Goal: Transaction & Acquisition: Obtain resource

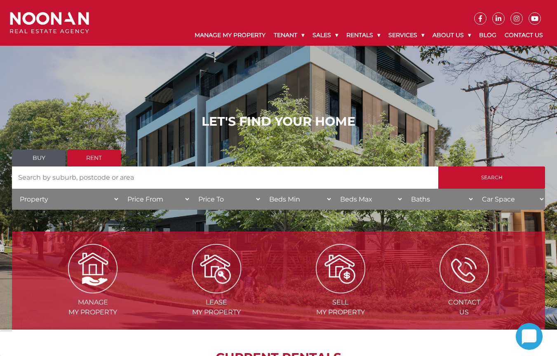
click at [101, 176] on input "Search by Address" at bounding box center [225, 178] width 426 height 22
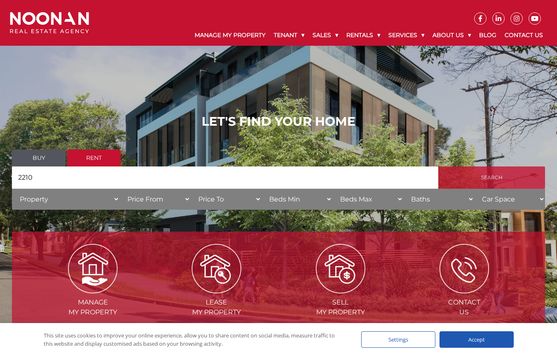
type input "2210"
click at [482, 189] on input "Search" at bounding box center [491, 178] width 107 height 22
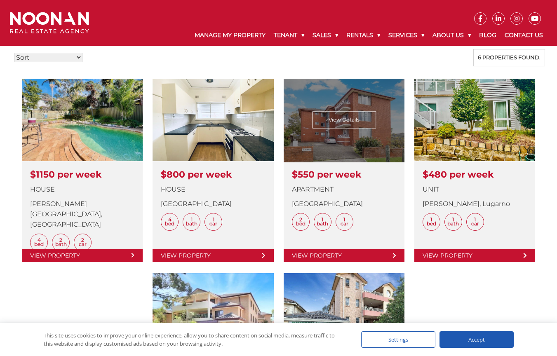
scroll to position [215, 0]
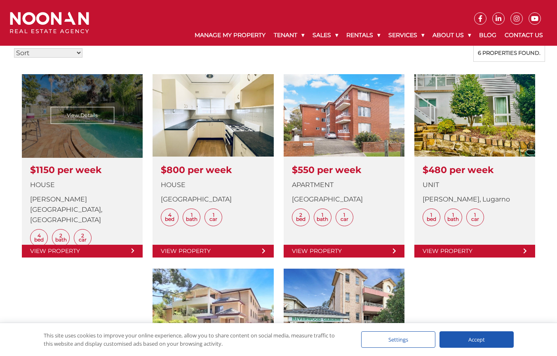
click at [110, 160] on link at bounding box center [82, 165] width 121 height 183
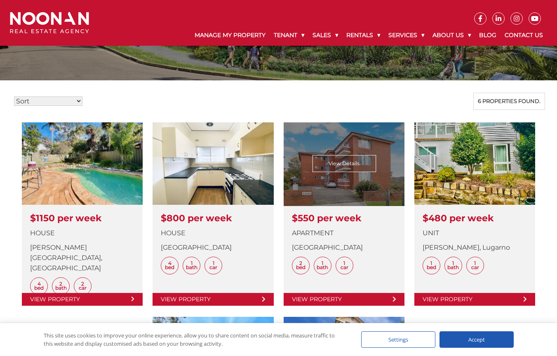
scroll to position [157, 0]
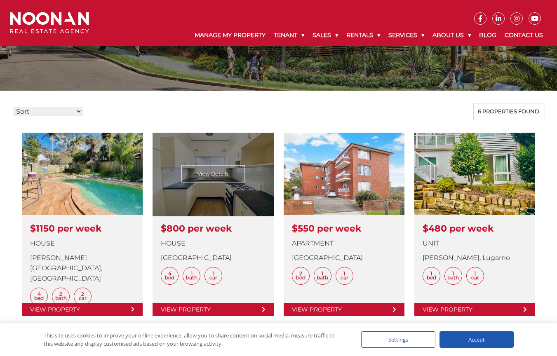
click at [216, 192] on link at bounding box center [213, 224] width 121 height 183
click at [200, 212] on link at bounding box center [213, 224] width 121 height 183
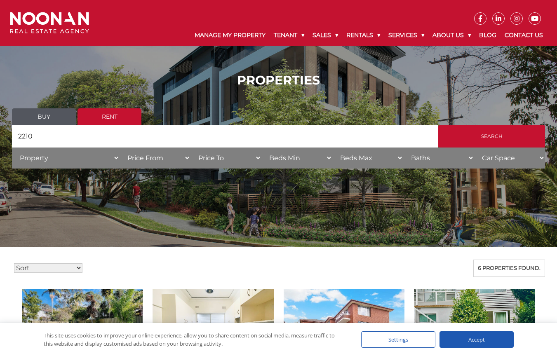
scroll to position [0, 0]
click at [107, 119] on link "Rent" at bounding box center [110, 116] width 64 height 17
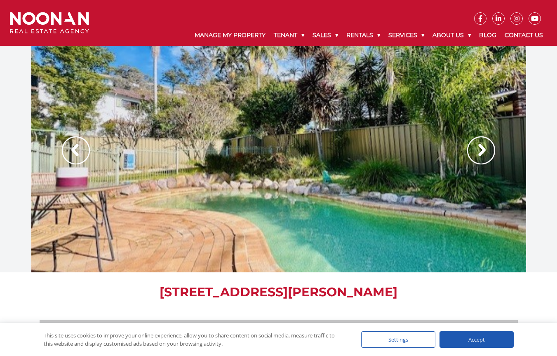
click at [312, 212] on div at bounding box center [278, 159] width 495 height 227
click at [474, 151] on img at bounding box center [481, 150] width 28 height 28
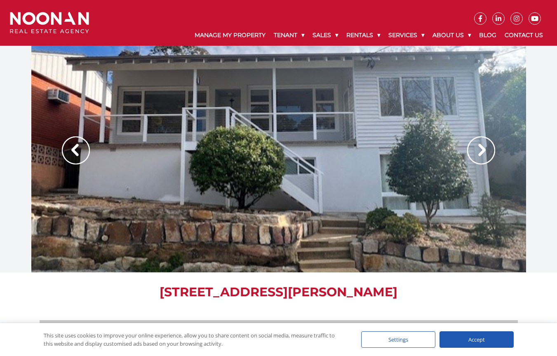
click at [474, 151] on img at bounding box center [481, 150] width 28 height 28
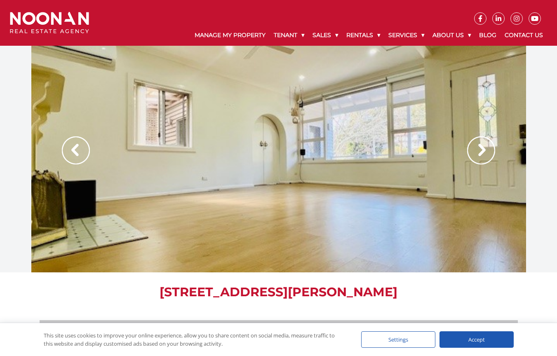
click at [474, 151] on img at bounding box center [481, 150] width 28 height 28
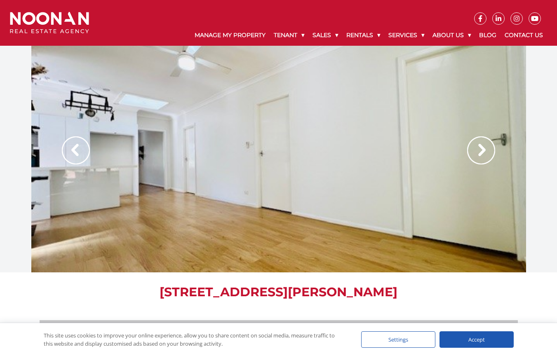
click at [474, 151] on img at bounding box center [481, 150] width 28 height 28
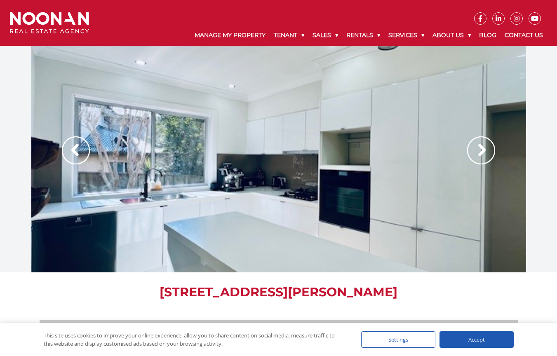
click at [474, 151] on img at bounding box center [481, 150] width 28 height 28
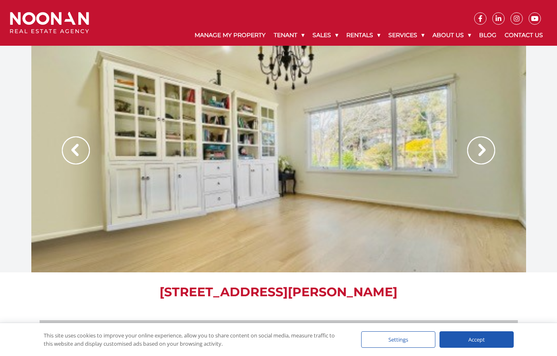
click at [474, 151] on img at bounding box center [481, 150] width 28 height 28
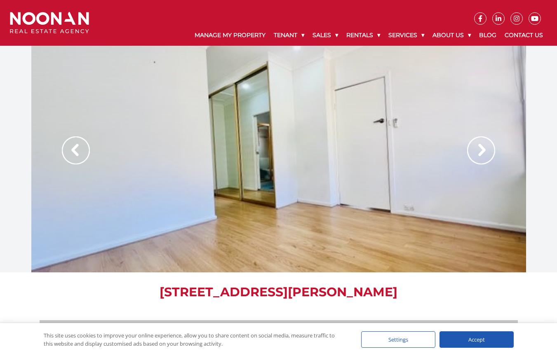
click at [474, 151] on img at bounding box center [481, 150] width 28 height 28
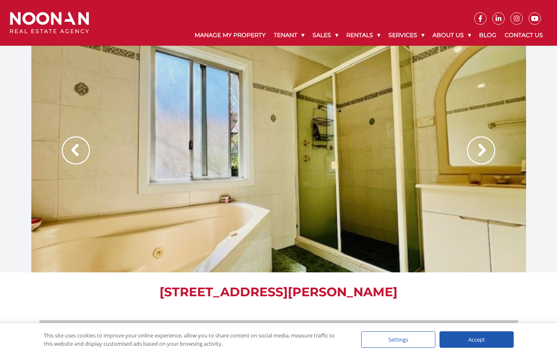
click at [487, 151] on img at bounding box center [481, 150] width 28 height 28
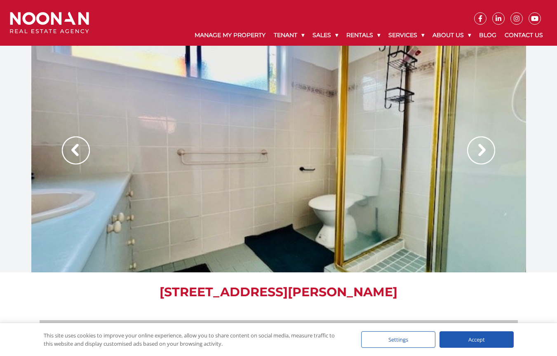
click at [487, 151] on img at bounding box center [481, 150] width 28 height 28
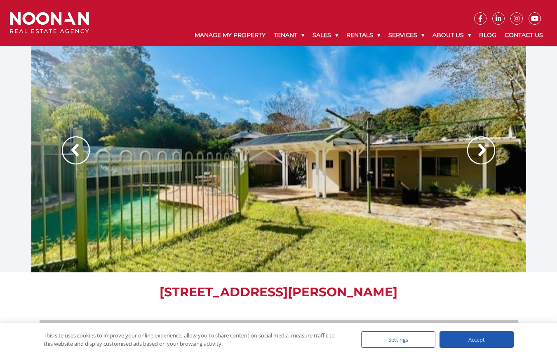
click at [488, 145] on img at bounding box center [481, 150] width 28 height 28
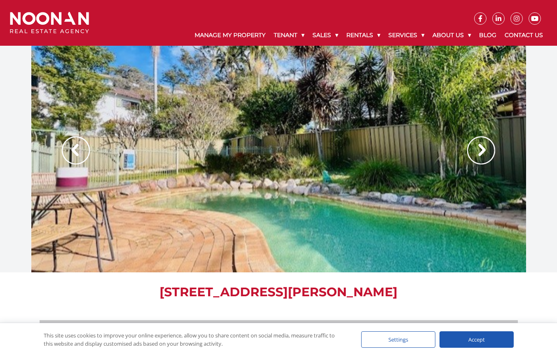
click at [488, 145] on img at bounding box center [481, 150] width 28 height 28
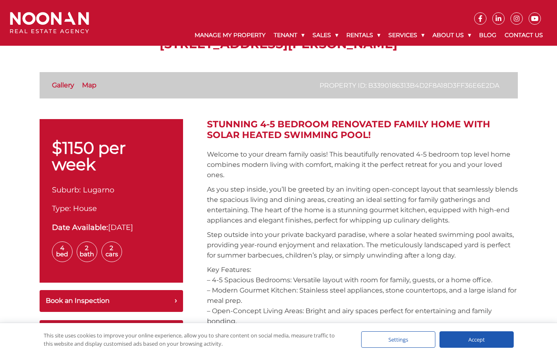
scroll to position [195, 0]
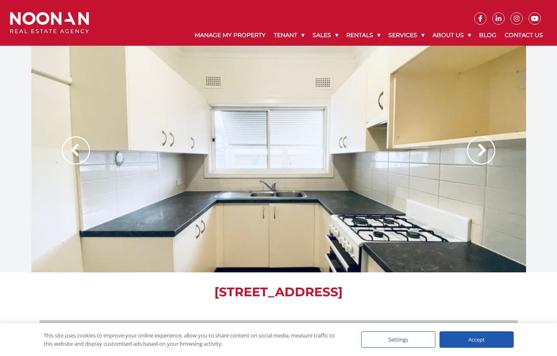
click at [489, 151] on img at bounding box center [481, 150] width 28 height 28
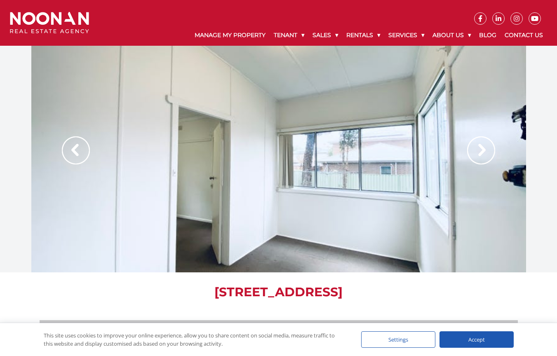
click at [489, 151] on img at bounding box center [481, 150] width 28 height 28
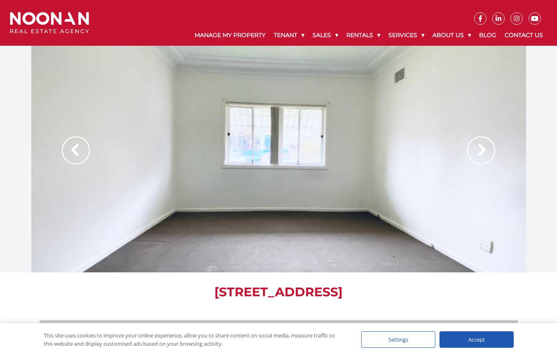
click at [489, 151] on img at bounding box center [481, 150] width 28 height 28
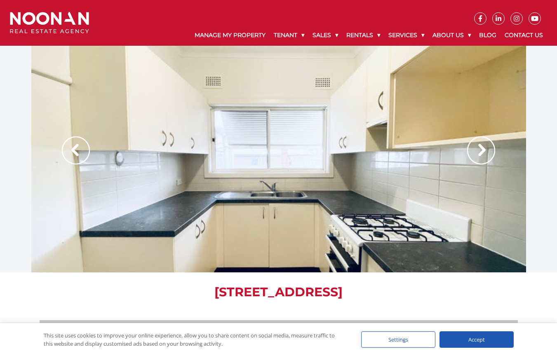
click at [471, 152] on img at bounding box center [481, 150] width 28 height 28
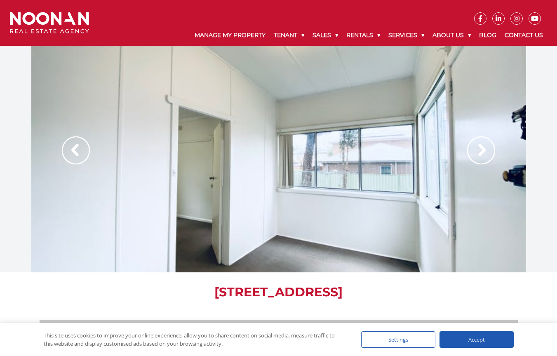
click at [471, 152] on img at bounding box center [481, 150] width 28 height 28
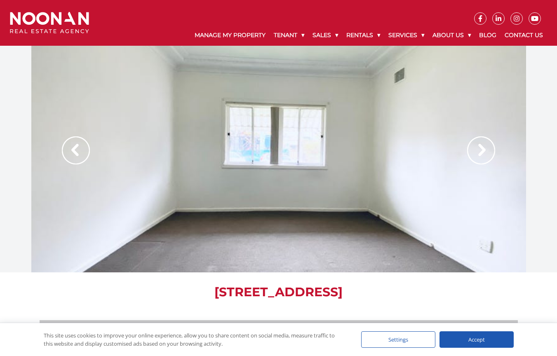
click at [471, 152] on img at bounding box center [481, 150] width 28 height 28
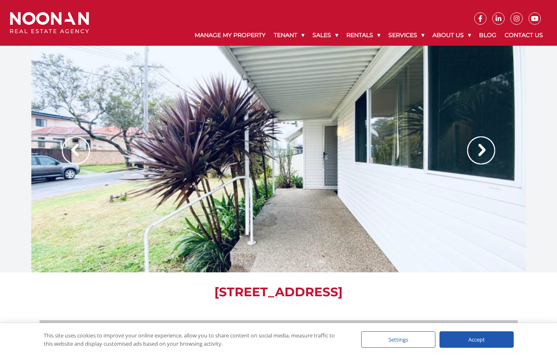
click at [471, 152] on img at bounding box center [481, 150] width 28 height 28
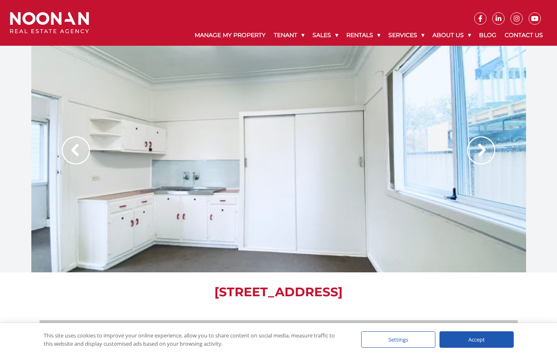
click at [471, 152] on img at bounding box center [481, 150] width 28 height 28
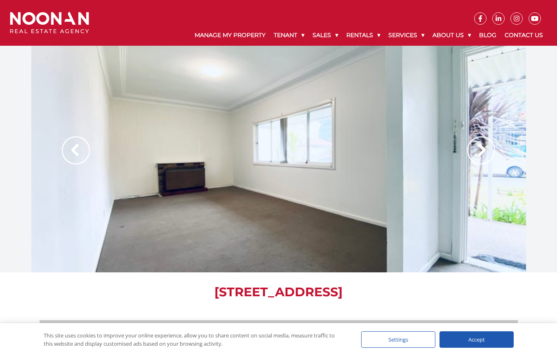
click at [471, 152] on img at bounding box center [481, 150] width 28 height 28
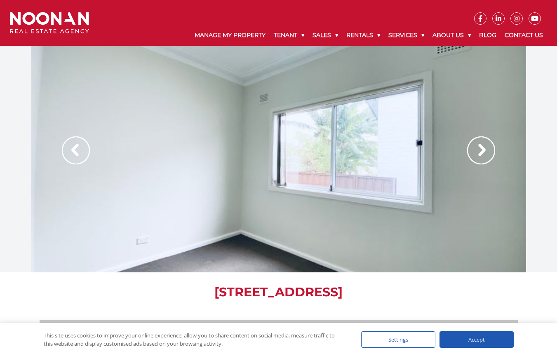
click at [471, 152] on img at bounding box center [481, 150] width 28 height 28
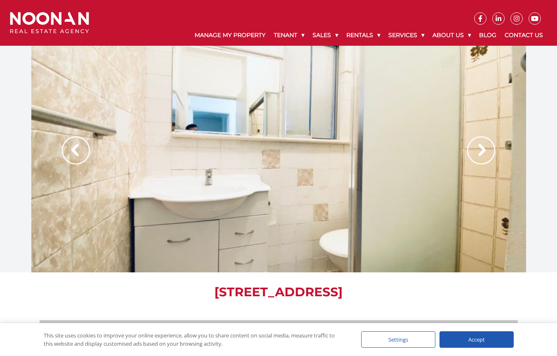
click at [471, 152] on img at bounding box center [481, 150] width 28 height 28
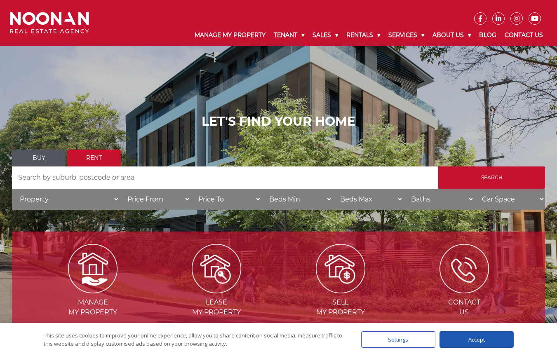
click at [91, 181] on input "Search by Address" at bounding box center [225, 178] width 426 height 22
type input "artarmon"
click at [492, 183] on input "Search" at bounding box center [491, 178] width 107 height 22
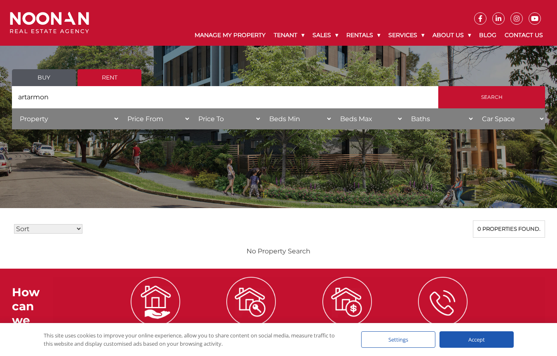
scroll to position [55, 0]
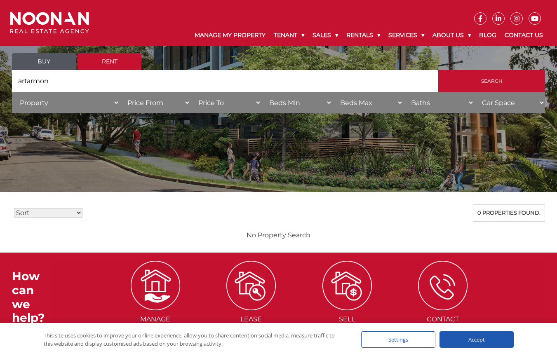
drag, startPoint x: 51, startPoint y: 87, endPoint x: -8, endPoint y: 87, distance: 59.4
click at [0, 87] on html "Manage My Property Tenant Urgent & Emergency Repairs Repairs and Maintenance Re…" at bounding box center [278, 206] width 557 height 522
type input "[GEOGRAPHIC_DATA]"
click at [492, 87] on input "Search" at bounding box center [491, 81] width 107 height 22
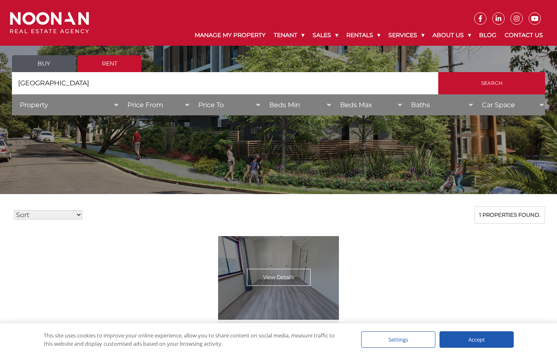
scroll to position [1, 0]
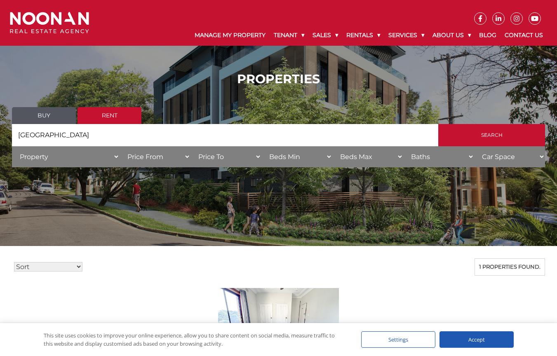
drag, startPoint x: 77, startPoint y: 141, endPoint x: 15, endPoint y: 138, distance: 61.9
click at [14, 138] on input "north sydney" at bounding box center [225, 135] width 426 height 22
type input "bankstown"
click at [492, 141] on input "Search" at bounding box center [491, 135] width 107 height 22
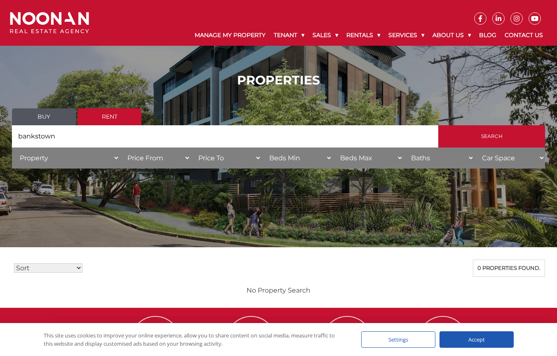
drag, startPoint x: 63, startPoint y: 142, endPoint x: 9, endPoint y: 141, distance: 54.4
click at [9, 141] on div "PROPERTIES Buy Rent Search Search by Address bankstown House Category Property …" at bounding box center [279, 124] width 550 height 126
click at [336, 136] on input "bankstown" at bounding box center [225, 136] width 426 height 22
drag, startPoint x: 71, startPoint y: 145, endPoint x: 1, endPoint y: 144, distance: 69.7
click at [1, 144] on div "PROPERTIES Buy Rent Search Search by Address bankstown House Category Property …" at bounding box center [278, 124] width 557 height 126
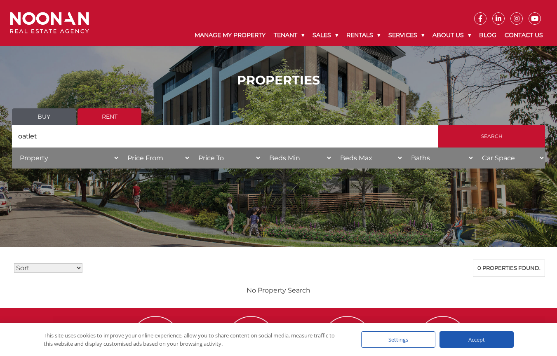
type input "oatlet"
click at [492, 142] on input "Search" at bounding box center [491, 136] width 107 height 22
click at [59, 137] on input "oatlet" at bounding box center [225, 136] width 426 height 22
type input "oatley"
click at [492, 142] on input "Search" at bounding box center [491, 136] width 107 height 22
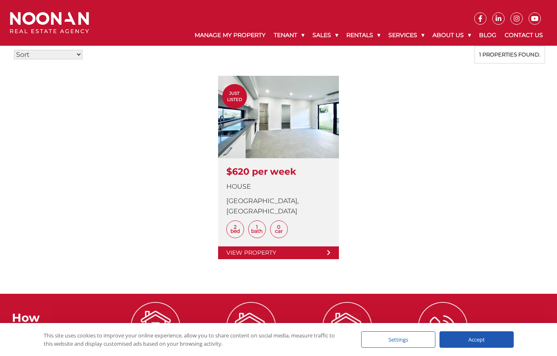
scroll to position [216, 0]
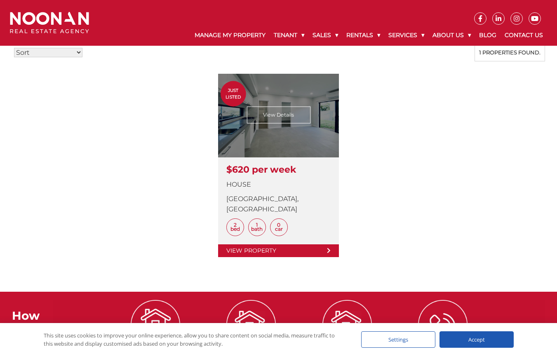
click at [258, 163] on link at bounding box center [278, 165] width 121 height 183
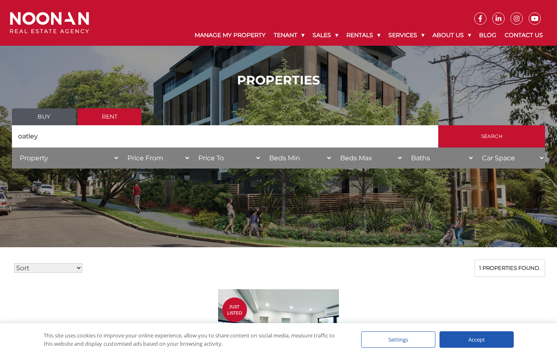
scroll to position [0, 0]
drag, startPoint x: 50, startPoint y: 140, endPoint x: 9, endPoint y: 135, distance: 41.1
click at [9, 135] on div "PROPERTIES Buy Rent Search Search by Address oatley House Category Property Hou…" at bounding box center [279, 124] width 550 height 126
type input "mortdale"
click at [492, 142] on input "Search" at bounding box center [491, 136] width 107 height 22
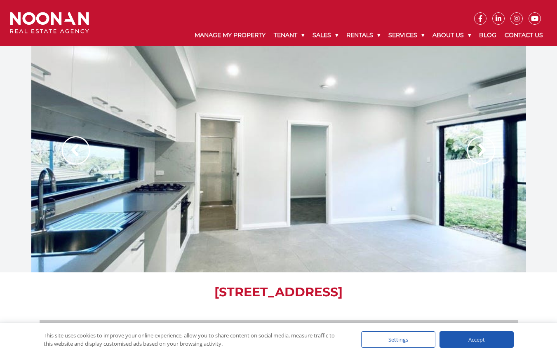
click at [479, 141] on img at bounding box center [481, 150] width 28 height 28
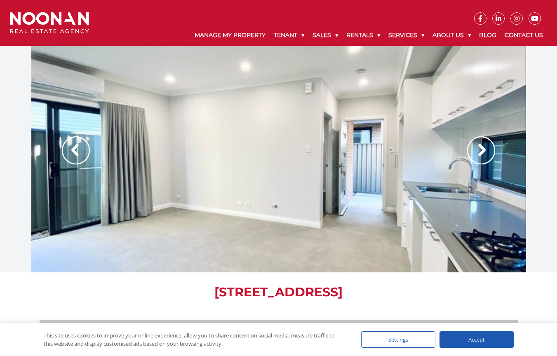
click at [479, 141] on img at bounding box center [481, 150] width 28 height 28
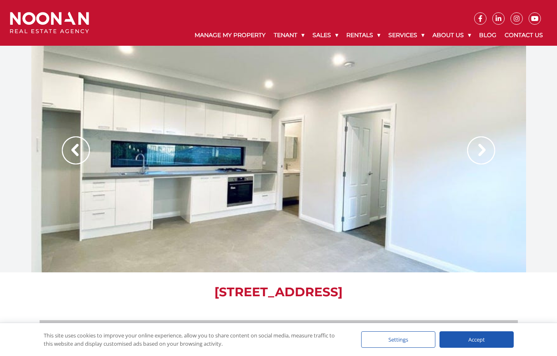
click at [479, 141] on img at bounding box center [481, 150] width 28 height 28
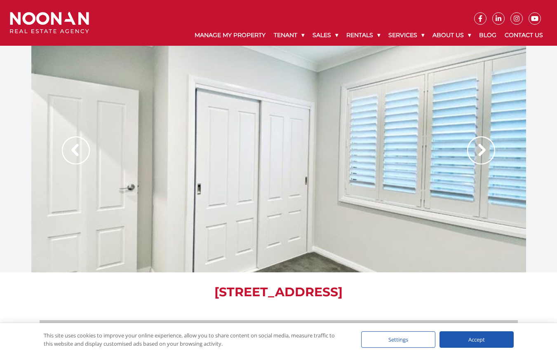
click at [479, 141] on img at bounding box center [481, 150] width 28 height 28
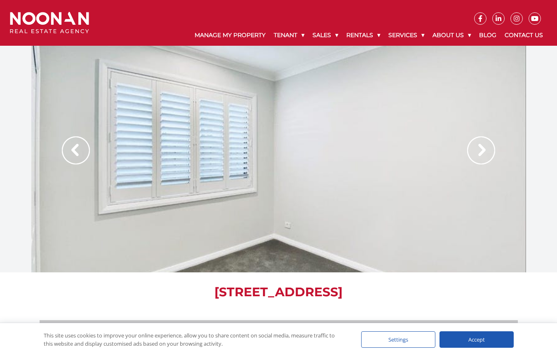
click at [479, 141] on img at bounding box center [481, 150] width 28 height 28
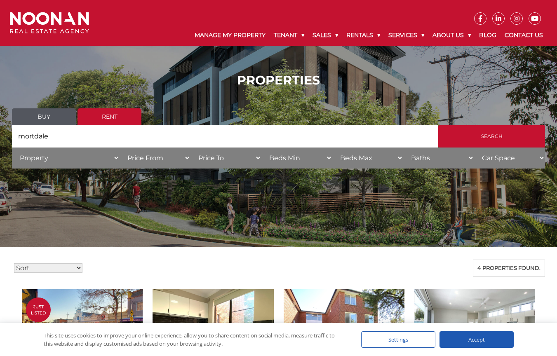
drag, startPoint x: 67, startPoint y: 148, endPoint x: 5, endPoint y: 137, distance: 62.8
click at [5, 137] on div "PROPERTIES Buy Rent Search Search by Address [GEOGRAPHIC_DATA] House Category P…" at bounding box center [279, 124] width 550 height 126
type input "penshurst"
click at [492, 142] on input "Search" at bounding box center [491, 136] width 107 height 22
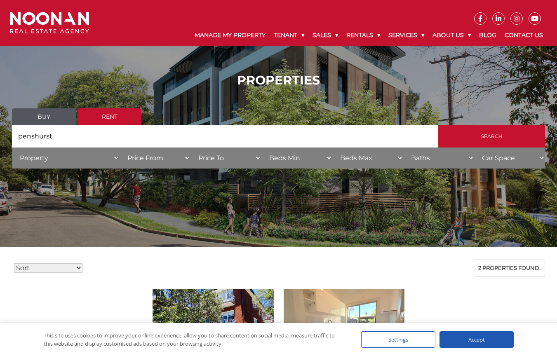
drag, startPoint x: 76, startPoint y: 143, endPoint x: -18, endPoint y: 143, distance: 94.0
click at [0, 143] on html "Manage My Property Tenant Urgent & Emergency Repairs Repairs and Maintenance Re…" at bounding box center [278, 355] width 557 height 711
type input "peakhurst"
click at [492, 142] on input "Search" at bounding box center [491, 136] width 107 height 22
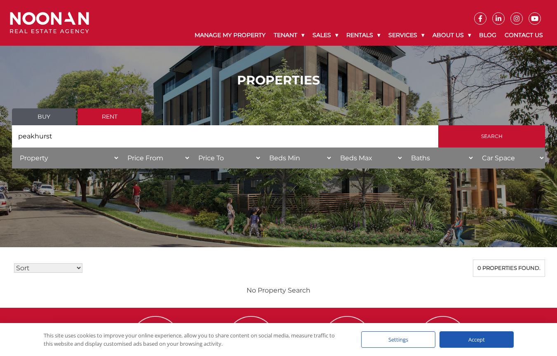
drag, startPoint x: 68, startPoint y: 137, endPoint x: 8, endPoint y: 135, distance: 59.8
click at [8, 135] on div "PROPERTIES Buy Rent Search Search by Address peakhurst House Category Property …" at bounding box center [279, 124] width 550 height 126
type input "lugarno"
click at [492, 142] on input "Search" at bounding box center [491, 136] width 107 height 22
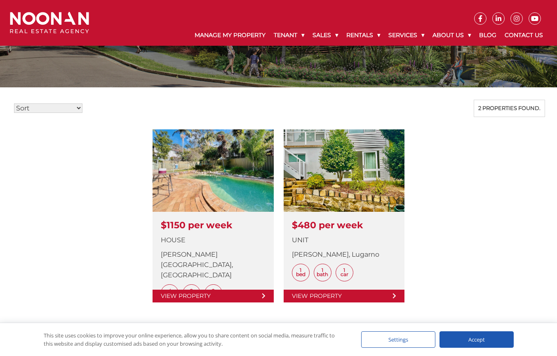
scroll to position [161, 0]
